Goal: Task Accomplishment & Management: Manage account settings

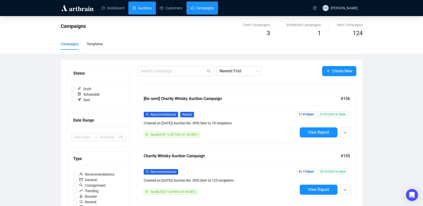
click at [142, 5] on link "Auctions" at bounding box center [141, 8] width 19 height 13
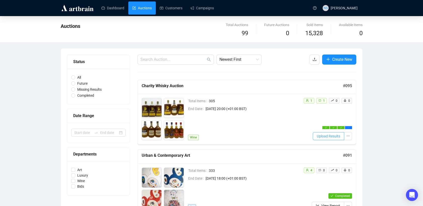
click at [331, 135] on span "Upload Results" at bounding box center [328, 137] width 23 height 6
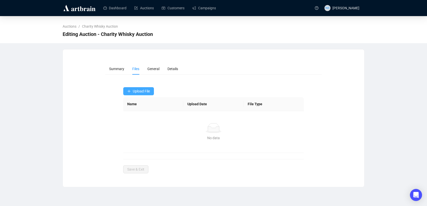
click at [145, 89] on button "Upload File" at bounding box center [138, 91] width 31 height 8
click at [138, 111] on span "Winning Bids" at bounding box center [138, 112] width 23 height 6
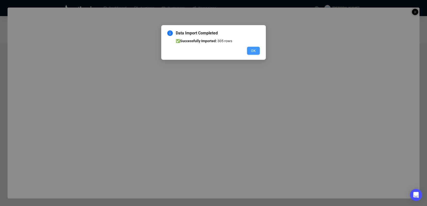
click at [257, 49] on button "OK" at bounding box center [253, 51] width 13 height 8
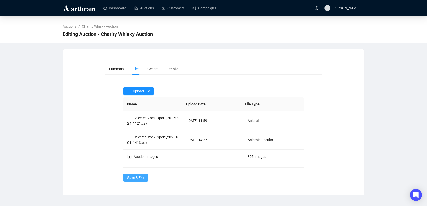
click at [134, 175] on span "Save & Exit" at bounding box center [135, 178] width 17 height 6
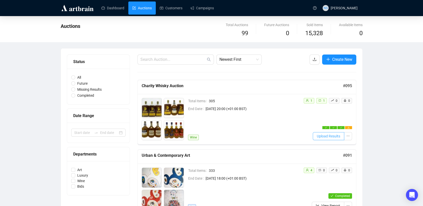
click at [330, 137] on span "Upload Results" at bounding box center [328, 137] width 23 height 6
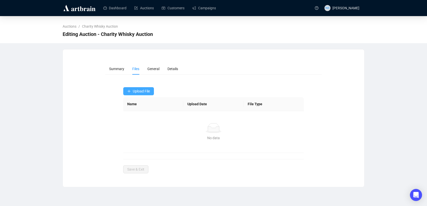
click at [135, 93] on span "Upload File" at bounding box center [141, 91] width 17 height 4
click at [144, 118] on span "Underbids" at bounding box center [138, 120] width 23 height 6
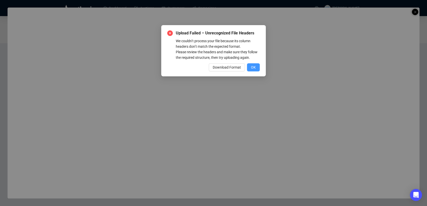
click at [258, 66] on button "OK" at bounding box center [253, 67] width 13 height 8
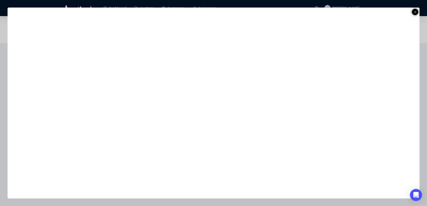
click at [414, 13] on icon at bounding box center [415, 12] width 3 height 6
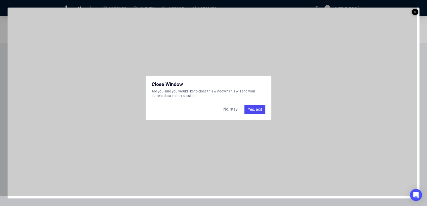
click at [251, 108] on div "Yes, exit" at bounding box center [255, 109] width 21 height 9
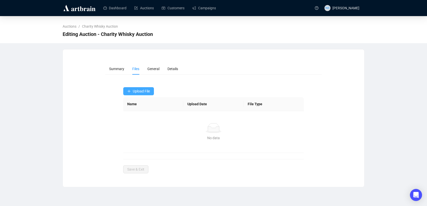
click at [138, 94] on button "Upload File" at bounding box center [138, 91] width 31 height 8
click at [135, 93] on span "Upload File" at bounding box center [141, 91] width 17 height 4
click at [131, 120] on span "Underbids" at bounding box center [138, 120] width 23 height 6
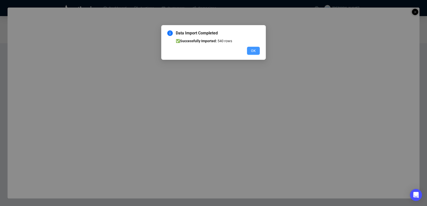
click at [254, 54] on button "OK" at bounding box center [253, 51] width 13 height 8
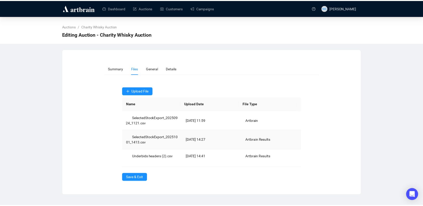
scroll to position [16, 0]
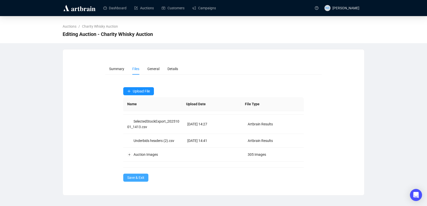
click at [143, 178] on span "Save & Exit" at bounding box center [135, 178] width 17 height 6
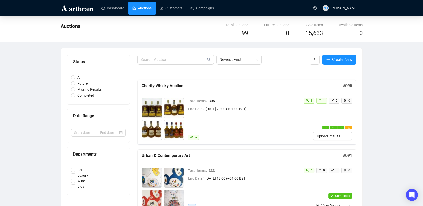
click at [349, 127] on icon "warning" at bounding box center [348, 128] width 2 height 2
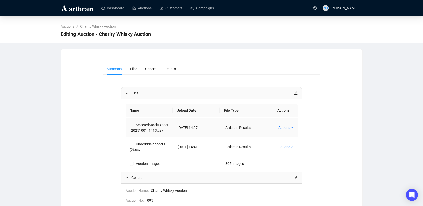
scroll to position [21, 0]
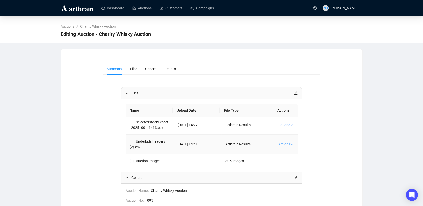
click at [278, 144] on link "Actions" at bounding box center [285, 144] width 15 height 4
click at [284, 160] on span "Delete" at bounding box center [287, 160] width 20 height 6
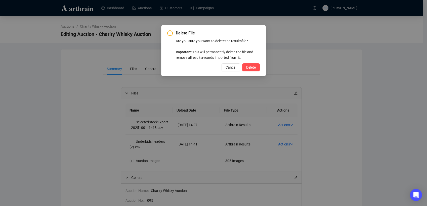
click at [242, 63] on button "Delete" at bounding box center [251, 67] width 18 height 8
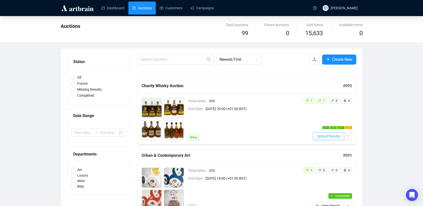
click at [334, 136] on span "Upload Results" at bounding box center [328, 137] width 23 height 6
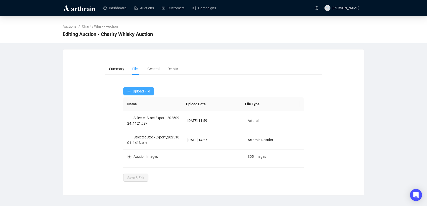
click at [148, 93] on span "Upload File" at bounding box center [141, 91] width 17 height 4
click at [140, 119] on span "Underbids" at bounding box center [138, 120] width 23 height 6
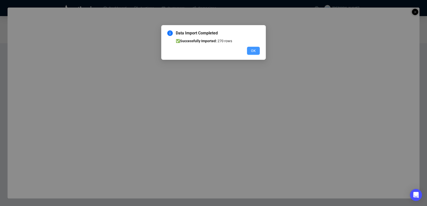
click at [254, 51] on span "OK" at bounding box center [253, 51] width 5 height 6
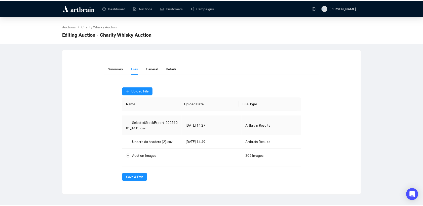
scroll to position [16, 0]
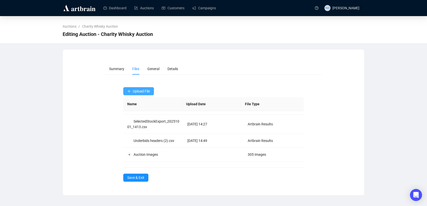
click at [137, 90] on span "Upload File" at bounding box center [141, 91] width 17 height 4
click at [135, 177] on span "Save & Exit" at bounding box center [135, 178] width 17 height 6
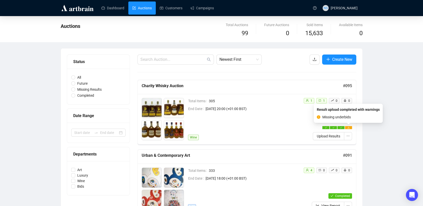
click at [348, 129] on div at bounding box center [348, 127] width 7 height 3
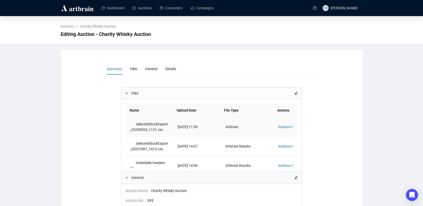
scroll to position [21, 0]
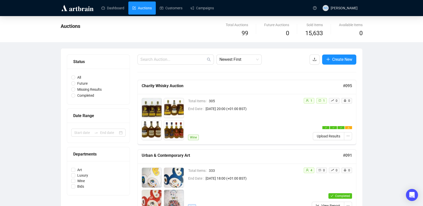
scroll to position [68, 0]
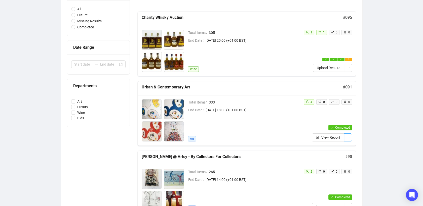
click at [350, 139] on button "button" at bounding box center [348, 138] width 8 height 8
click at [346, 137] on icon "ellipsis" at bounding box center [347, 137] width 3 height 1
click at [327, 147] on span "Edit" at bounding box center [325, 148] width 45 height 6
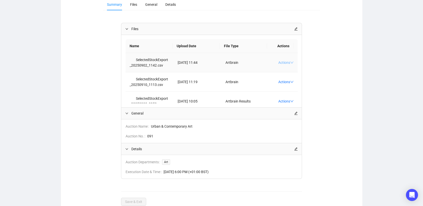
click at [282, 62] on link "Actions" at bounding box center [285, 63] width 15 height 4
click at [281, 70] on span "Download" at bounding box center [287, 71] width 20 height 6
click at [256, 114] on span "General" at bounding box center [212, 114] width 163 height 6
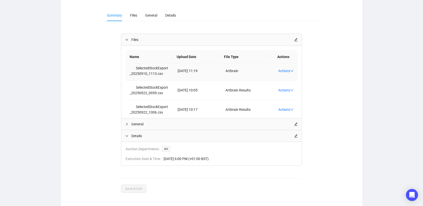
scroll to position [41, 0]
click at [282, 92] on link "Actions" at bounding box center [285, 91] width 15 height 4
click at [284, 99] on span "Download" at bounding box center [287, 99] width 20 height 6
click at [85, 104] on div "Summary Files General Details Files Name Upload Date File Type Actions Selected…" at bounding box center [211, 101] width 289 height 183
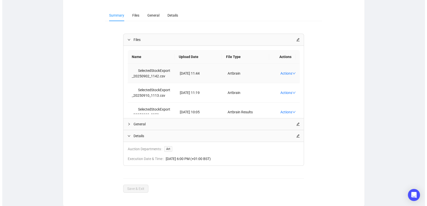
scroll to position [0, 0]
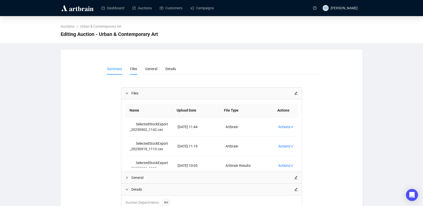
click at [134, 69] on span "Files" at bounding box center [133, 69] width 7 height 4
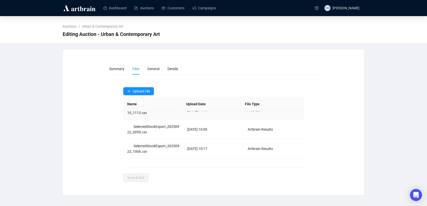
scroll to position [41, 0]
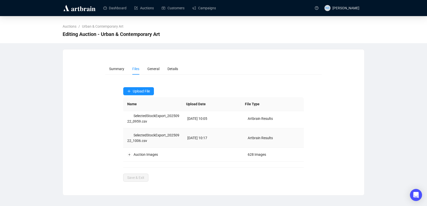
click at [238, 134] on td "Sep 22, 2025 10:17" at bounding box center [213, 138] width 60 height 19
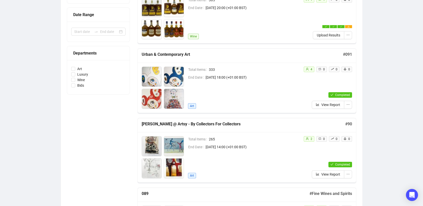
scroll to position [101, 0]
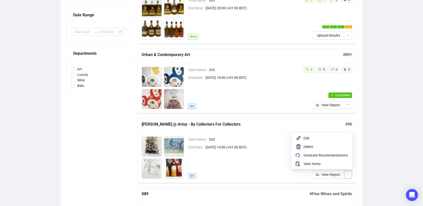
click at [347, 174] on icon "ellipsis" at bounding box center [348, 175] width 4 height 4
click at [308, 136] on span "Edit" at bounding box center [325, 139] width 45 height 6
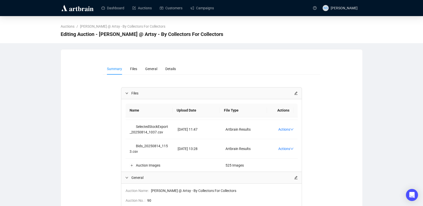
scroll to position [36, 0]
click at [284, 149] on link "Actions" at bounding box center [285, 149] width 15 height 4
click at [282, 160] on li "Download" at bounding box center [287, 157] width 26 height 8
click at [192, 11] on link "Campaigns" at bounding box center [201, 8] width 23 height 13
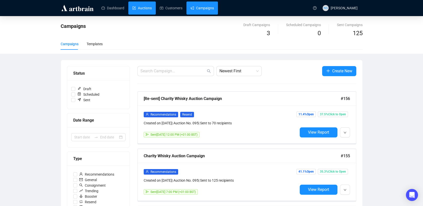
click at [135, 9] on link "Auctions" at bounding box center [141, 8] width 19 height 13
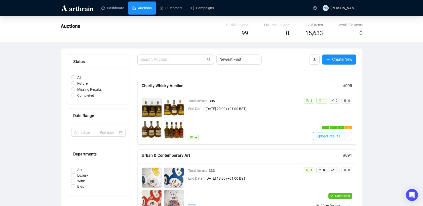
click at [337, 135] on span "Upload Results" at bounding box center [328, 137] width 23 height 6
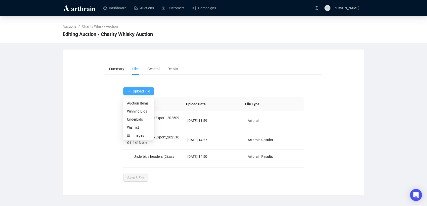
click at [146, 89] on span "Upload File" at bounding box center [141, 91] width 17 height 4
click at [138, 119] on span "Underbids" at bounding box center [138, 120] width 23 height 6
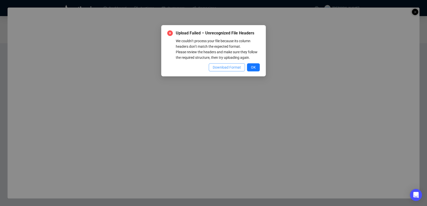
click at [227, 65] on span "Download Format" at bounding box center [227, 68] width 28 height 6
click at [254, 66] on span "OK" at bounding box center [253, 68] width 5 height 6
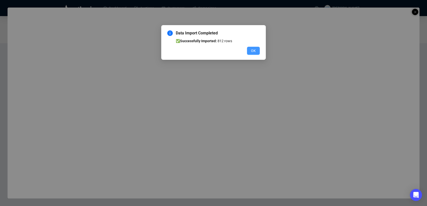
click at [252, 51] on span "OK" at bounding box center [253, 51] width 5 height 6
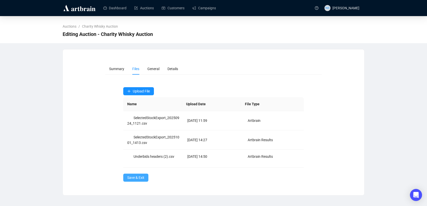
click at [142, 175] on button "Save & Exit" at bounding box center [135, 178] width 25 height 8
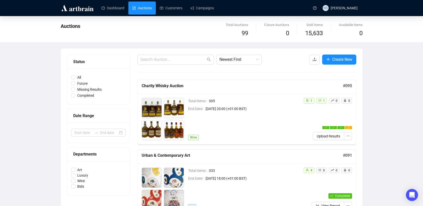
click at [137, 4] on link "Auctions" at bounding box center [141, 8] width 19 height 13
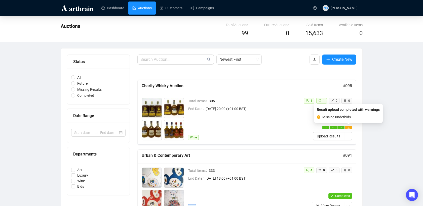
click at [347, 129] on div at bounding box center [348, 127] width 7 height 3
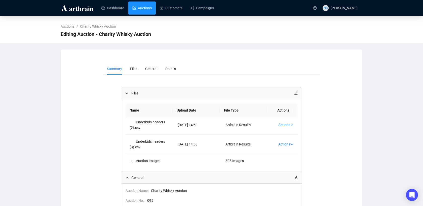
click at [142, 8] on link "Auctions" at bounding box center [141, 8] width 19 height 13
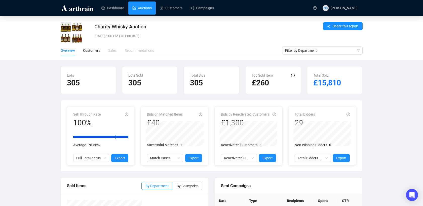
click at [143, 6] on link "Auctions" at bounding box center [141, 8] width 19 height 13
click at [141, 8] on link "Auctions" at bounding box center [141, 8] width 19 height 13
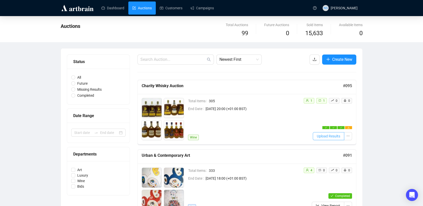
click at [332, 138] on span "Upload Results" at bounding box center [328, 137] width 23 height 6
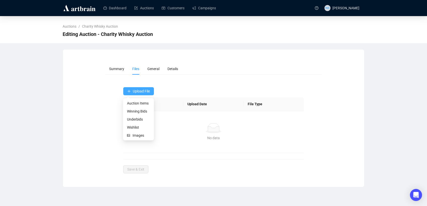
click at [125, 92] on button "Upload File" at bounding box center [138, 91] width 31 height 8
click at [131, 118] on span "Underbids" at bounding box center [138, 120] width 23 height 6
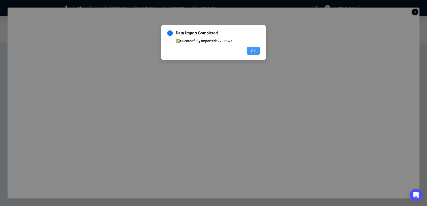
click at [249, 51] on button "OK" at bounding box center [253, 51] width 13 height 8
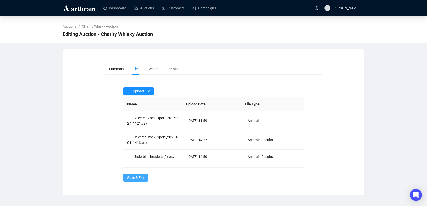
click at [135, 178] on span "Save & Exit" at bounding box center [135, 178] width 17 height 6
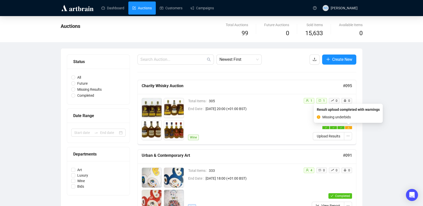
click at [349, 128] on div at bounding box center [348, 127] width 7 height 3
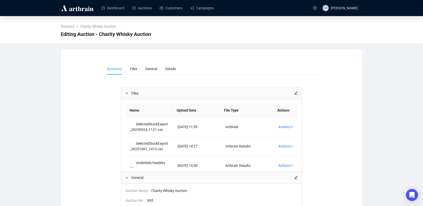
scroll to position [77, 0]
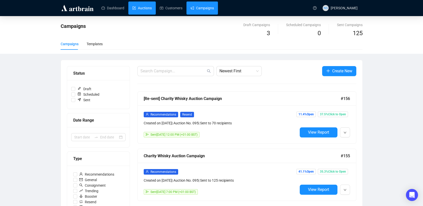
click at [135, 10] on link "Auctions" at bounding box center [141, 8] width 19 height 13
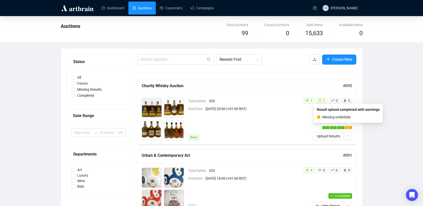
click at [346, 127] on div at bounding box center [348, 127] width 7 height 3
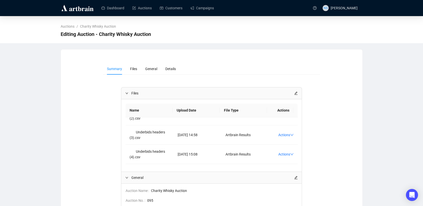
scroll to position [60, 0]
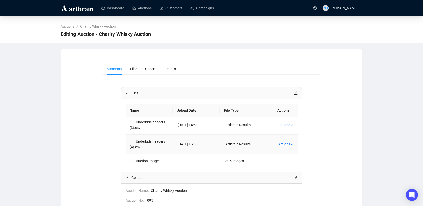
click at [277, 146] on td "Actions" at bounding box center [283, 144] width 28 height 19
click at [280, 143] on link "Actions" at bounding box center [285, 144] width 15 height 4
click at [285, 161] on span "Delete" at bounding box center [287, 160] width 20 height 6
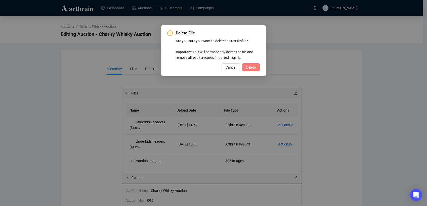
click at [248, 67] on span "Delete" at bounding box center [251, 68] width 10 height 6
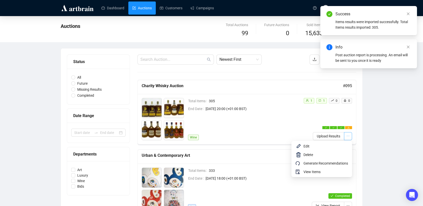
click at [348, 137] on icon "ellipsis" at bounding box center [348, 136] width 4 height 4
click at [333, 146] on span "Edit" at bounding box center [325, 147] width 45 height 6
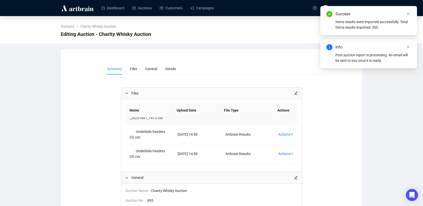
scroll to position [41, 0]
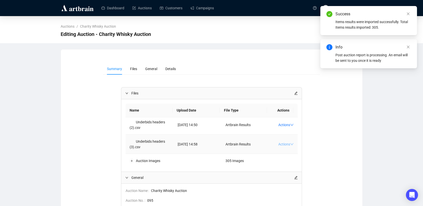
click at [278, 145] on link "Actions" at bounding box center [285, 144] width 15 height 4
click at [280, 159] on icon "delete" at bounding box center [279, 160] width 4 height 4
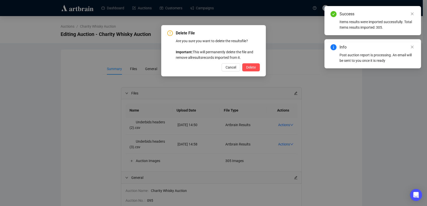
click at [242, 63] on button "Delete" at bounding box center [251, 67] width 18 height 8
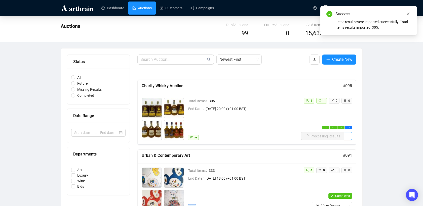
click at [348, 138] on span "button" at bounding box center [348, 137] width 4 height 6
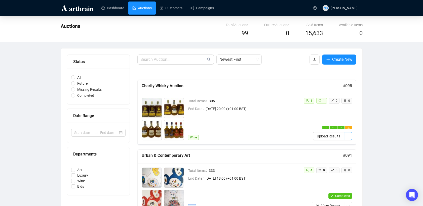
click at [348, 138] on icon "ellipsis" at bounding box center [348, 136] width 4 height 4
click at [309, 149] on li "Edit" at bounding box center [321, 146] width 59 height 9
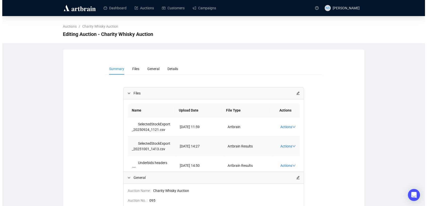
scroll to position [21, 0]
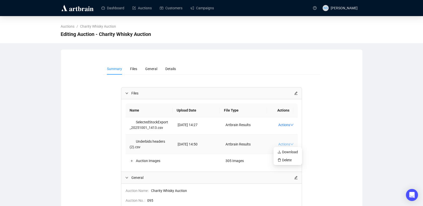
click at [278, 144] on link "Actions" at bounding box center [285, 144] width 15 height 4
click at [280, 160] on icon "delete" at bounding box center [279, 160] width 4 height 4
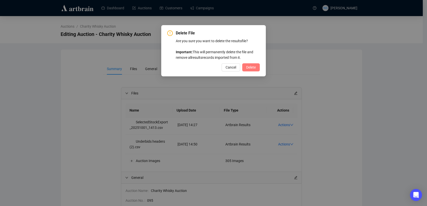
click at [249, 66] on span "Delete" at bounding box center [251, 68] width 10 height 6
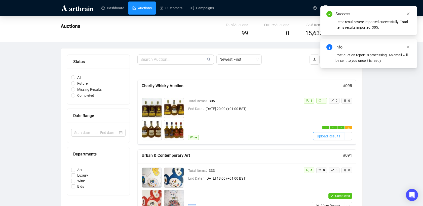
click at [326, 136] on span "Upload Results" at bounding box center [328, 137] width 23 height 6
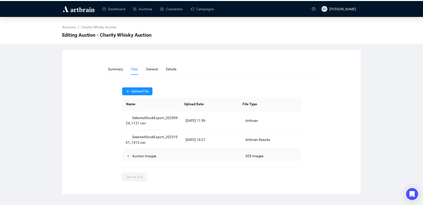
scroll to position [2, 0]
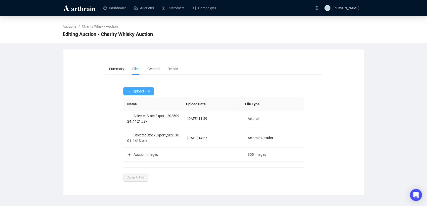
click at [137, 91] on span "Upload File" at bounding box center [141, 91] width 17 height 4
click at [130, 121] on span "Underbids" at bounding box center [138, 120] width 23 height 6
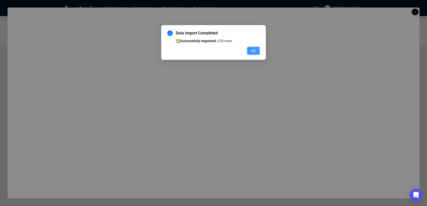
click at [252, 52] on span "OK" at bounding box center [253, 51] width 5 height 6
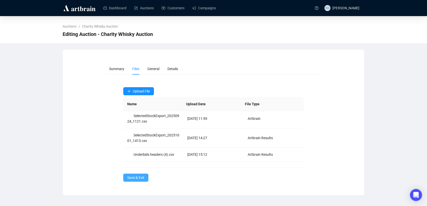
click at [134, 177] on span "Save & Exit" at bounding box center [135, 178] width 17 height 6
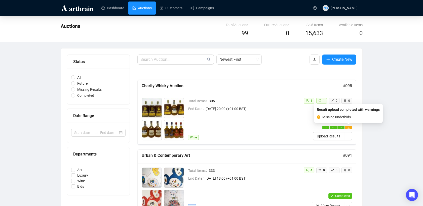
click at [346, 128] on div at bounding box center [348, 127] width 7 height 3
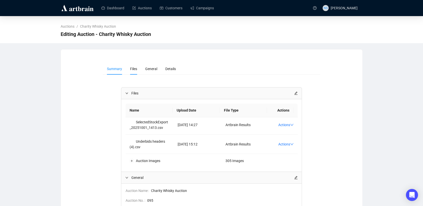
click at [131, 70] on span "Files" at bounding box center [133, 69] width 7 height 4
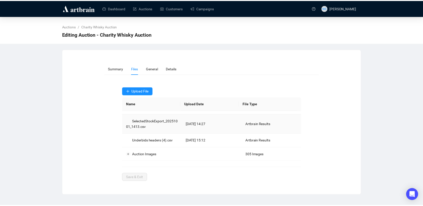
scroll to position [15, 0]
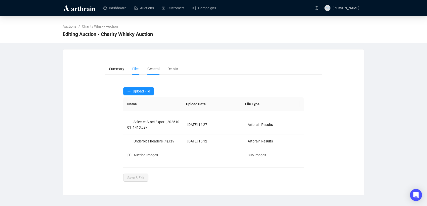
click at [148, 65] on li "General" at bounding box center [153, 69] width 20 height 12
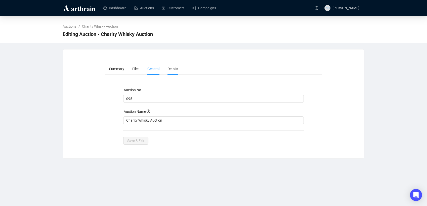
click at [171, 69] on span "Details" at bounding box center [173, 69] width 11 height 4
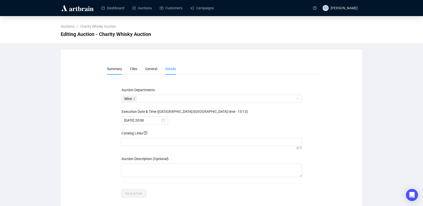
click at [112, 72] on li "Summary" at bounding box center [114, 69] width 23 height 12
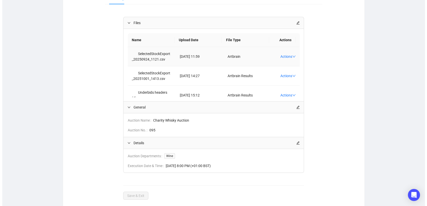
scroll to position [0, 0]
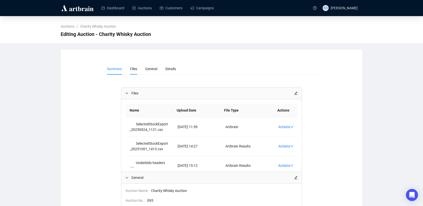
click at [135, 69] on span "Files" at bounding box center [133, 69] width 7 height 4
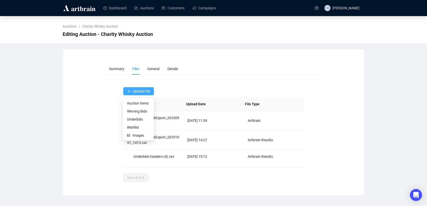
drag, startPoint x: 138, startPoint y: 90, endPoint x: 127, endPoint y: 91, distance: 11.4
click at [127, 91] on button "Upload File" at bounding box center [138, 91] width 31 height 8
click at [133, 120] on span "Underbids" at bounding box center [138, 120] width 23 height 6
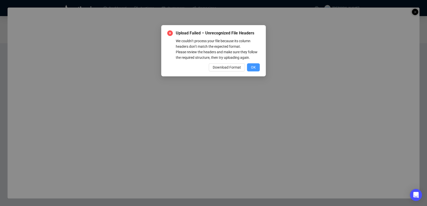
click at [254, 66] on span "OK" at bounding box center [253, 68] width 5 height 6
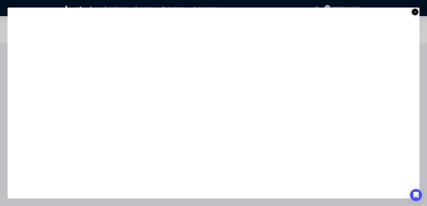
click at [415, 13] on icon at bounding box center [415, 12] width 3 height 6
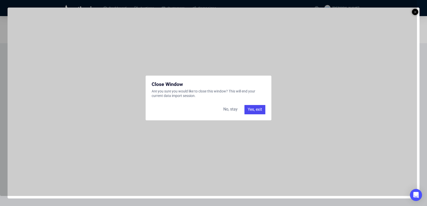
click at [254, 106] on div "Yes, exit" at bounding box center [255, 109] width 21 height 9
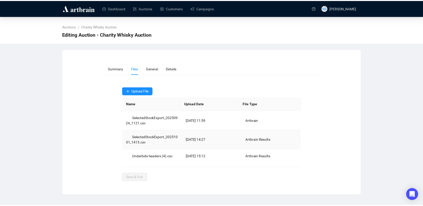
scroll to position [16, 0]
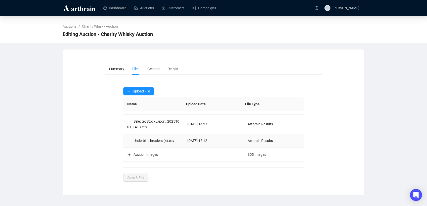
click at [281, 140] on td "Artbrain Results" at bounding box center [274, 141] width 60 height 14
click at [115, 69] on span "Summary" at bounding box center [116, 69] width 15 height 4
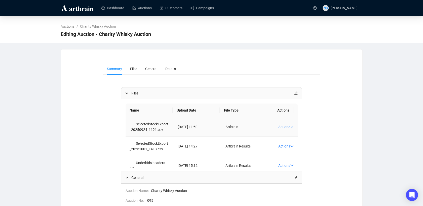
scroll to position [20, 0]
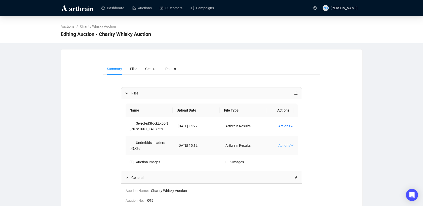
click at [278, 146] on link "Actions" at bounding box center [285, 146] width 15 height 4
click at [280, 147] on link "Actions" at bounding box center [285, 146] width 15 height 4
click at [281, 161] on span "Delete" at bounding box center [287, 162] width 20 height 6
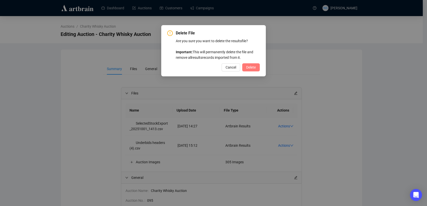
click at [250, 67] on span "Delete" at bounding box center [251, 68] width 10 height 6
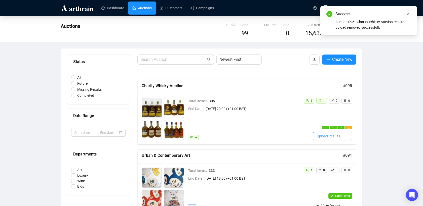
click at [334, 137] on span "Upload Results" at bounding box center [328, 137] width 23 height 6
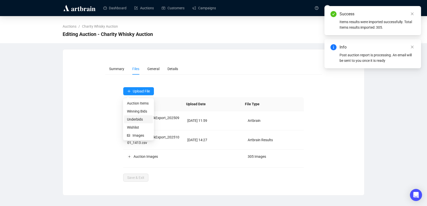
click at [137, 120] on span "Underbids" at bounding box center [138, 120] width 23 height 6
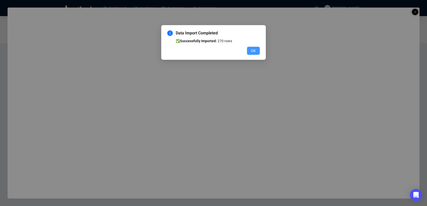
click at [248, 49] on button "OK" at bounding box center [253, 51] width 13 height 8
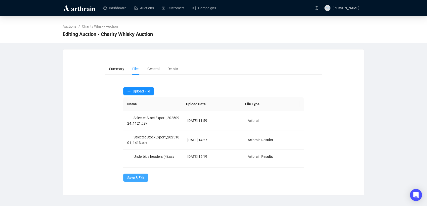
click at [137, 176] on span "Save & Exit" at bounding box center [135, 178] width 17 height 6
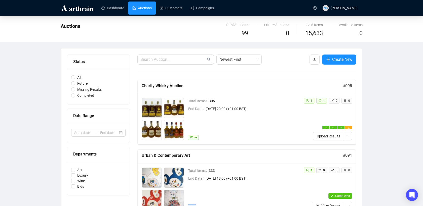
click at [145, 12] on link "Auctions" at bounding box center [141, 8] width 19 height 13
